Goal: Information Seeking & Learning: Learn about a topic

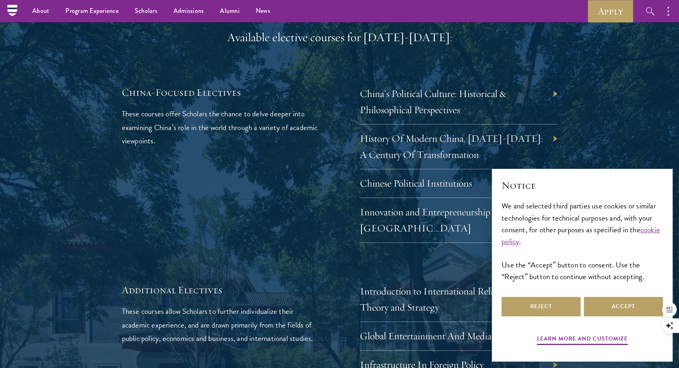
scroll to position [2400, 0]
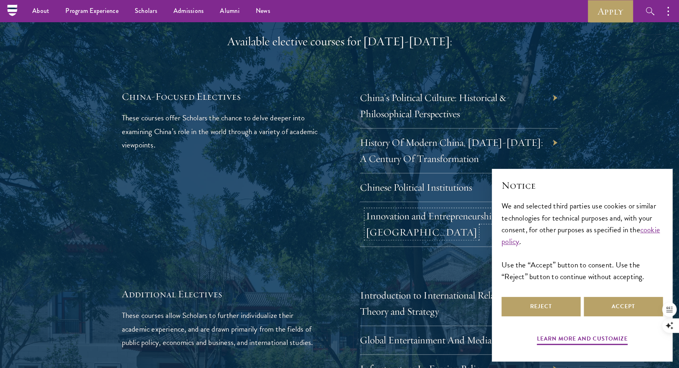
click at [334, 209] on link "Innovation and Entrepreneurship in China" at bounding box center [436, 223] width 140 height 29
click at [334, 132] on div "History Of Modern China, 1911-2011: A Century Of Transformation" at bounding box center [459, 150] width 198 height 45
click at [334, 141] on link "History Of Modern China, 1911-2011: A Century Of Transformation" at bounding box center [457, 150] width 183 height 29
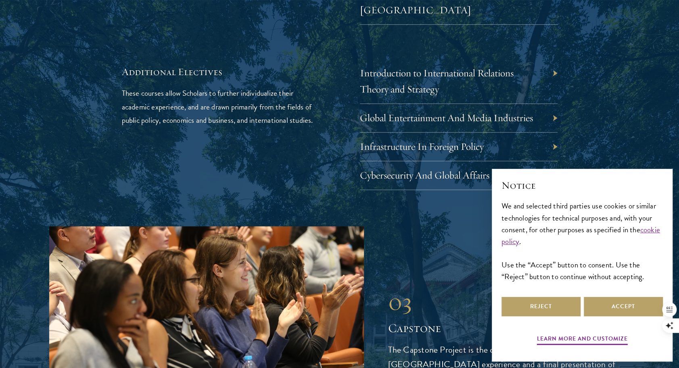
scroll to position [2624, 0]
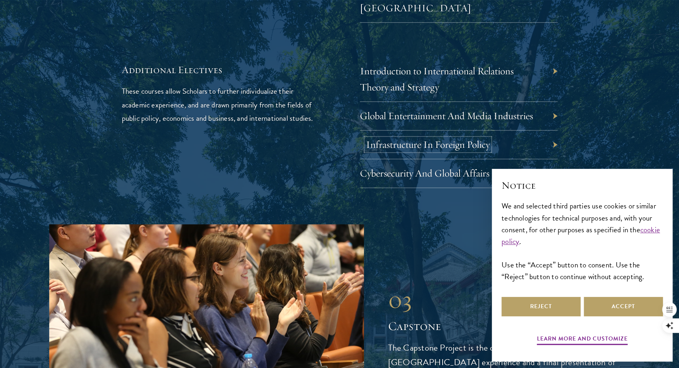
click at [334, 138] on link "Infrastructure In Foreign Policy" at bounding box center [428, 144] width 124 height 13
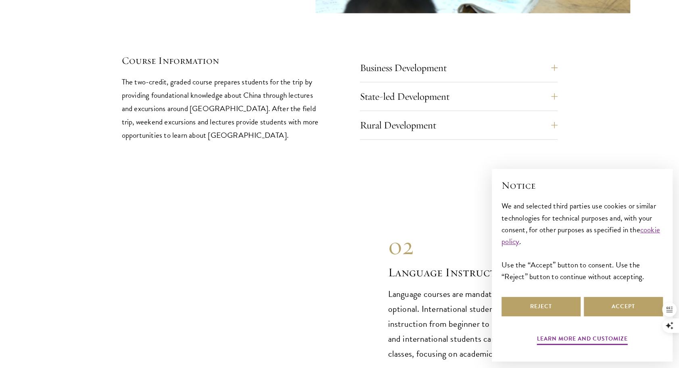
scroll to position [3563, 0]
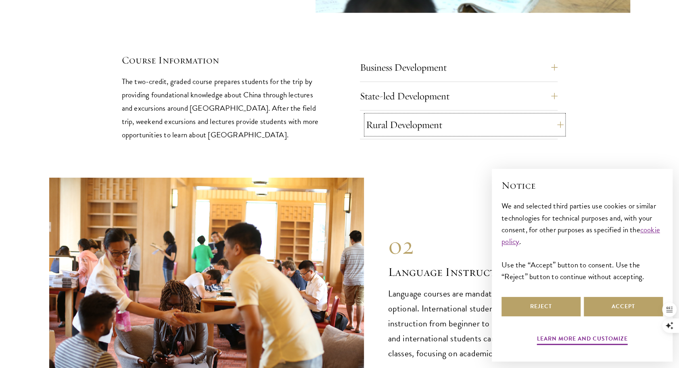
click at [334, 115] on button "Rural Development" at bounding box center [465, 124] width 198 height 19
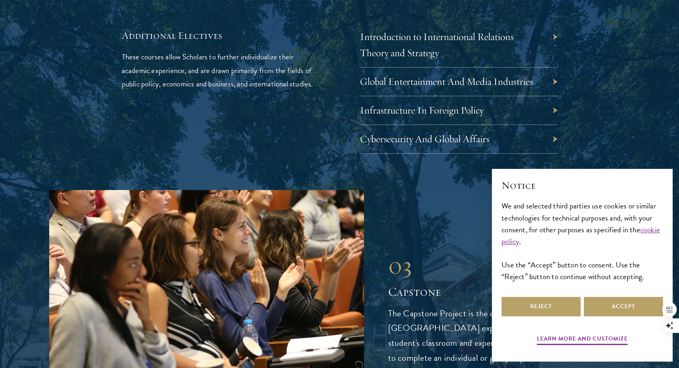
scroll to position [2714, 0]
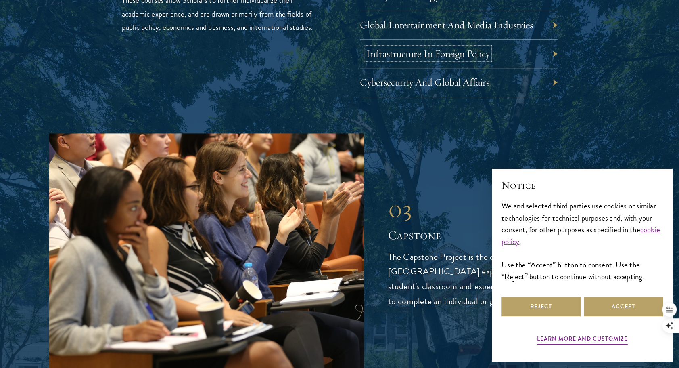
click at [334, 47] on link "Infrastructure In Foreign Policy" at bounding box center [428, 53] width 124 height 13
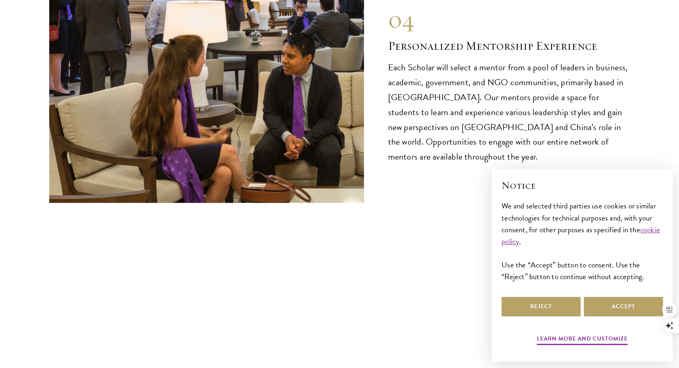
scroll to position [4431, 0]
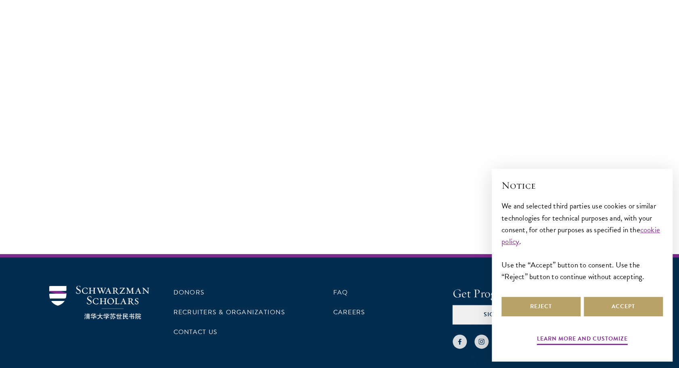
scroll to position [569, 0]
